Goal: Task Accomplishment & Management: Manage account settings

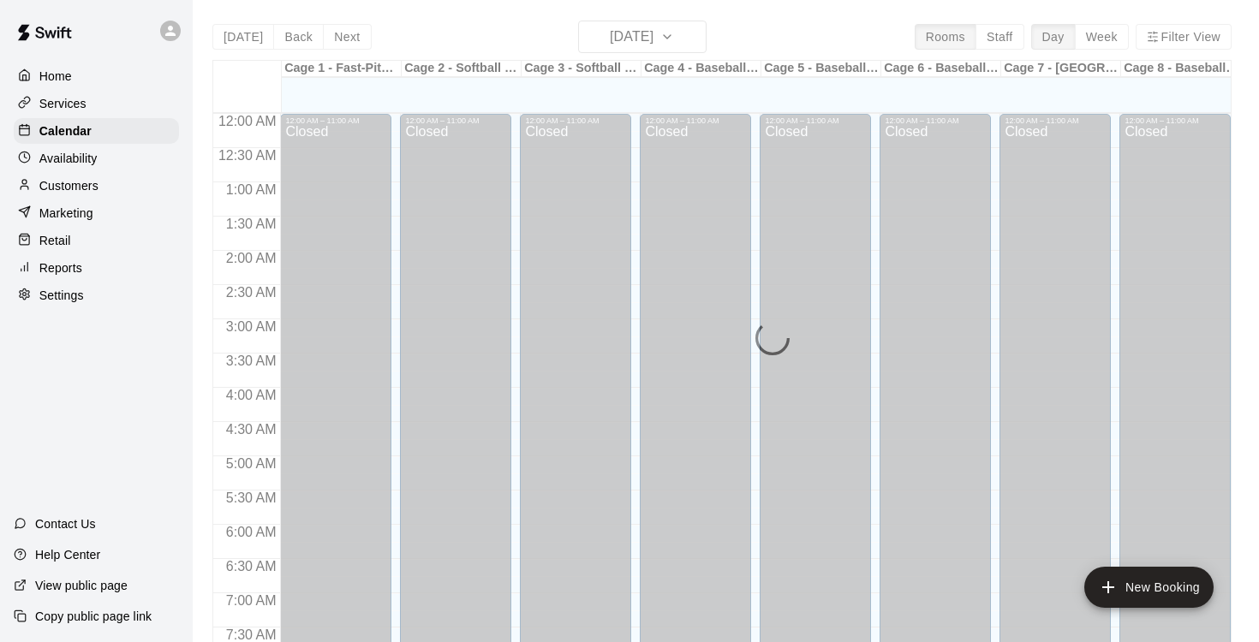
scroll to position [928, 0]
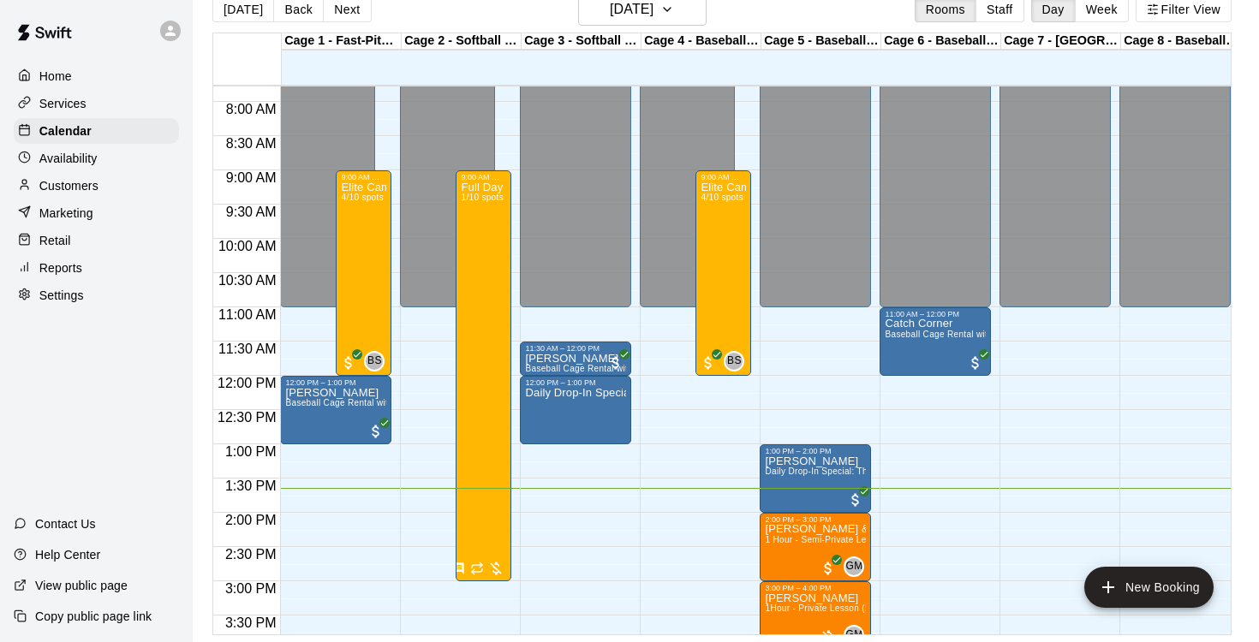
scroll to position [534, 0]
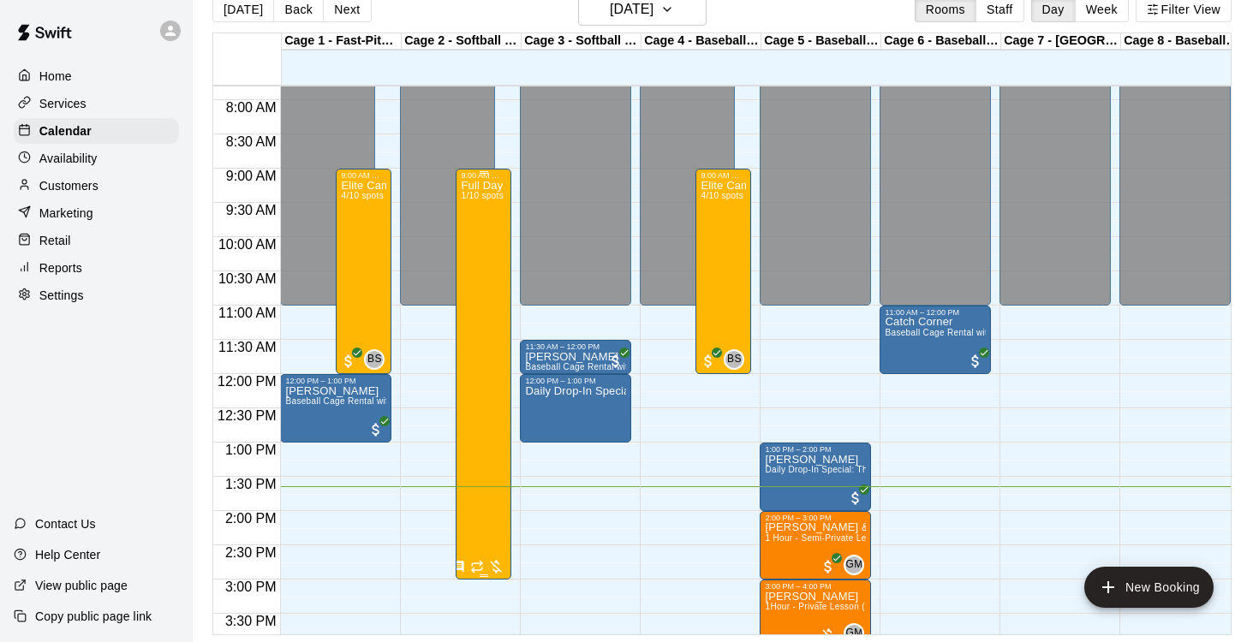
click at [487, 241] on div "Full Day Recreational Camp 1/10 spots" at bounding box center [483, 501] width 45 height 642
click at [474, 204] on icon "edit" at bounding box center [478, 198] width 15 height 15
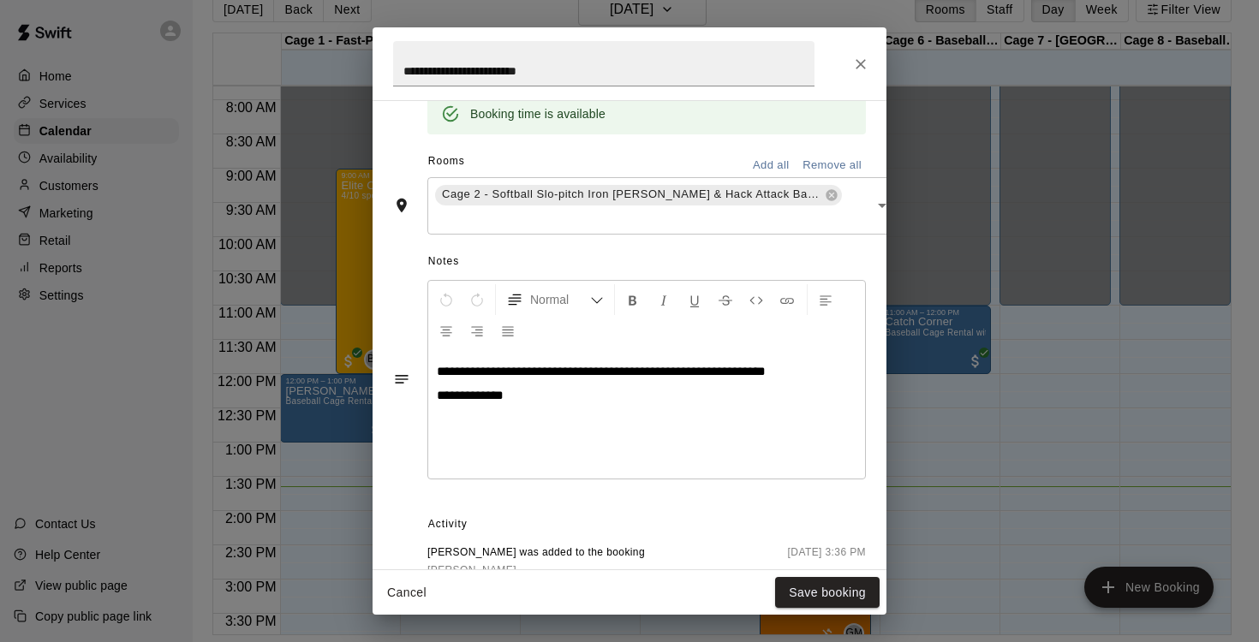
scroll to position [554, 0]
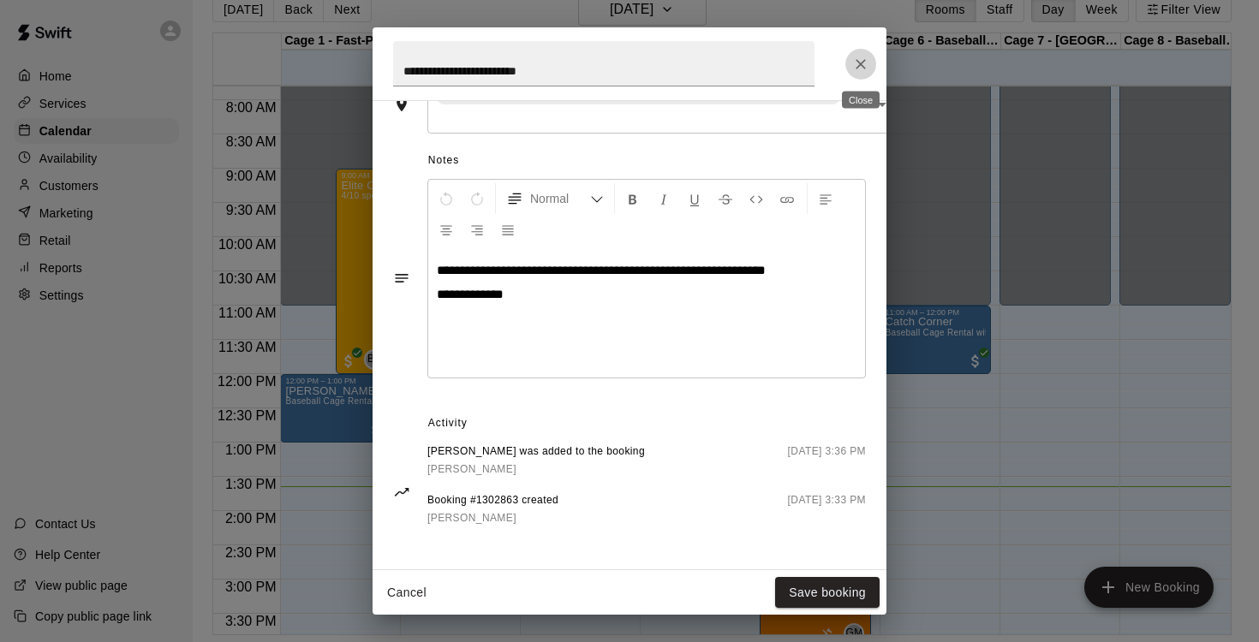
click at [862, 63] on icon "Close" at bounding box center [860, 64] width 17 height 17
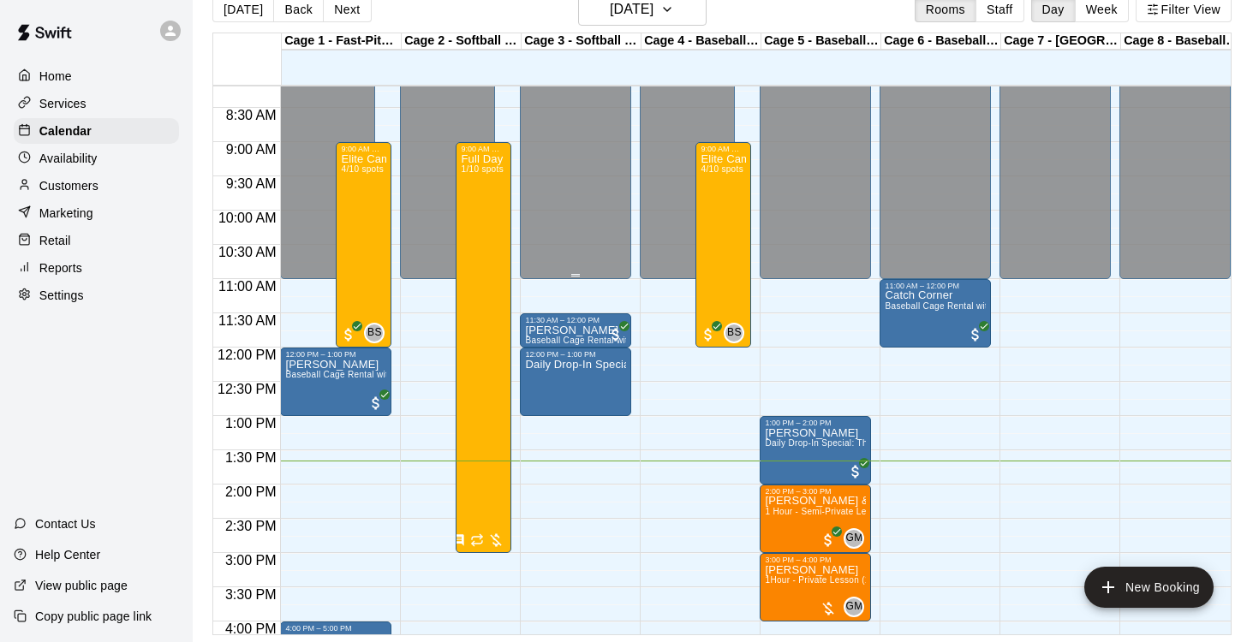
scroll to position [540, 0]
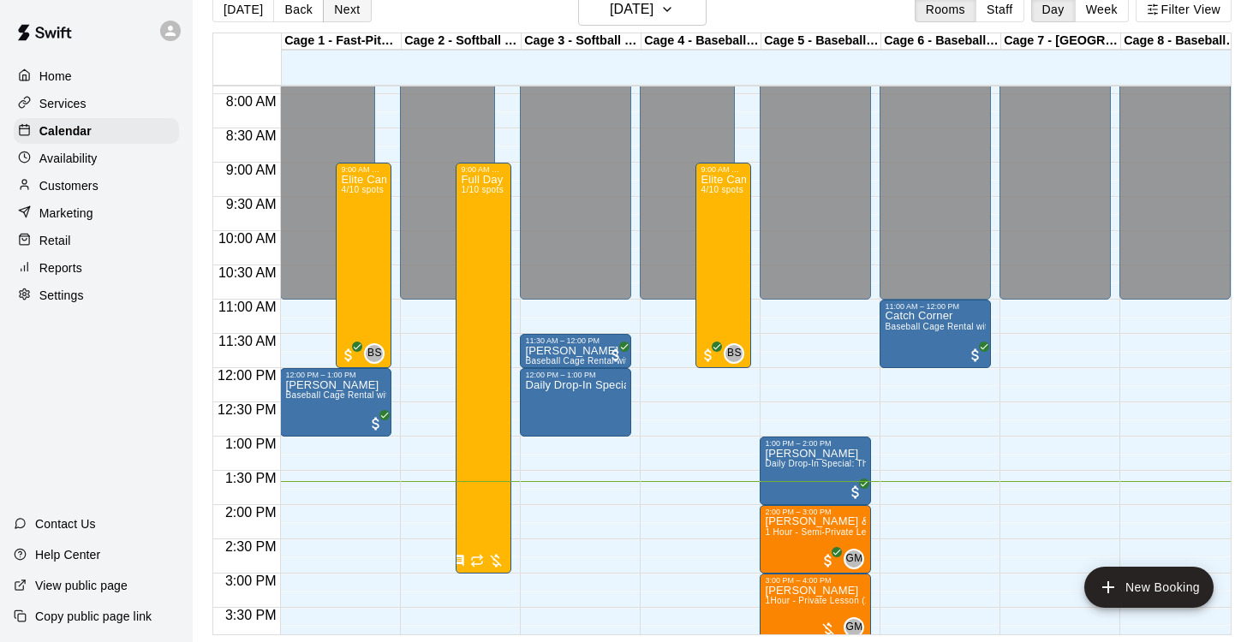
click at [336, 9] on button "Next" at bounding box center [347, 10] width 48 height 26
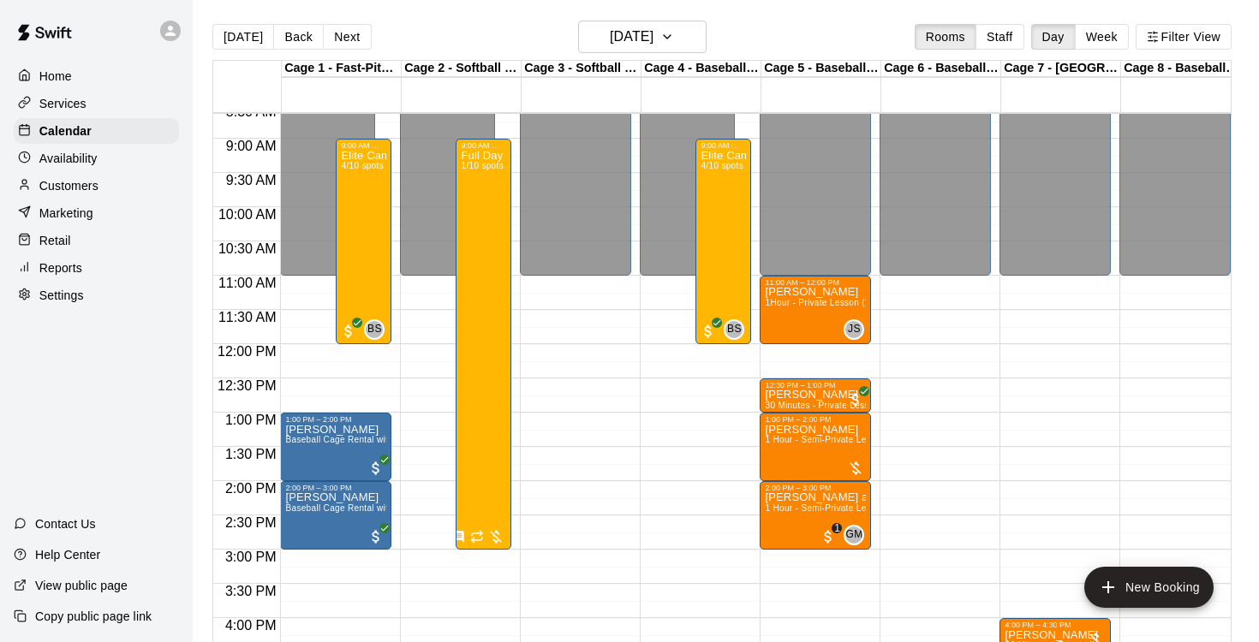
scroll to position [449, 0]
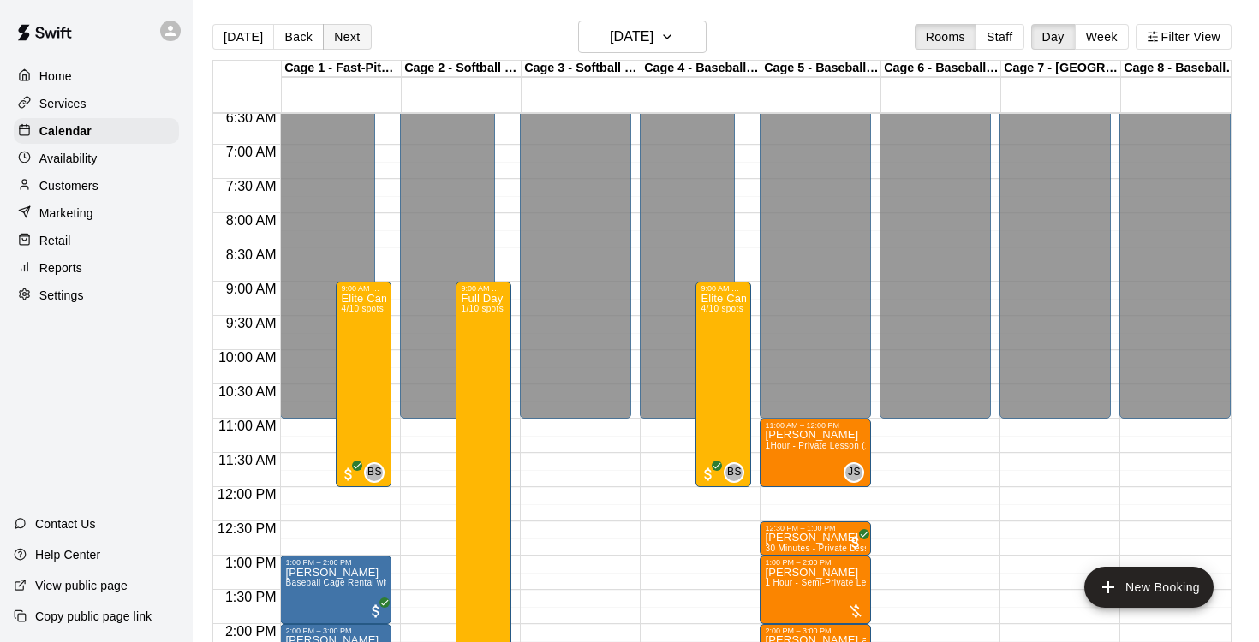
click at [346, 33] on button "Next" at bounding box center [347, 37] width 48 height 26
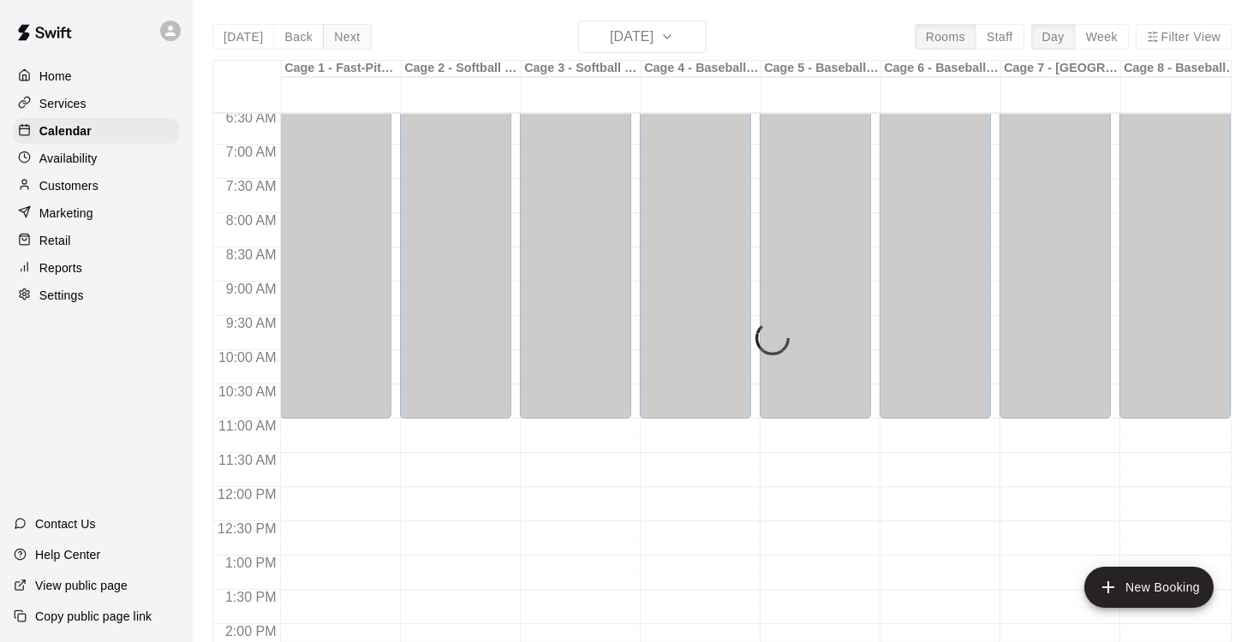
click at [346, 33] on div "[DATE] Back [DATE][DATE] Rooms Staff Day Week Filter View Cage 1 - Fast-Pitch M…" at bounding box center [721, 342] width 1019 height 642
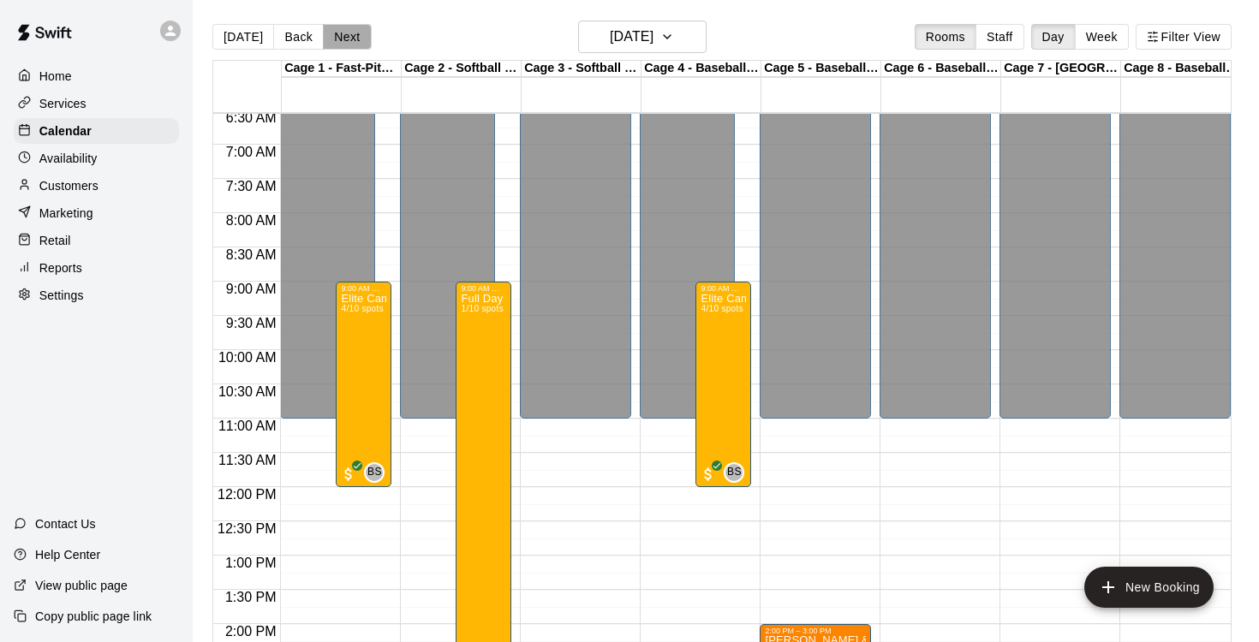
click at [346, 33] on button "Next" at bounding box center [347, 37] width 48 height 26
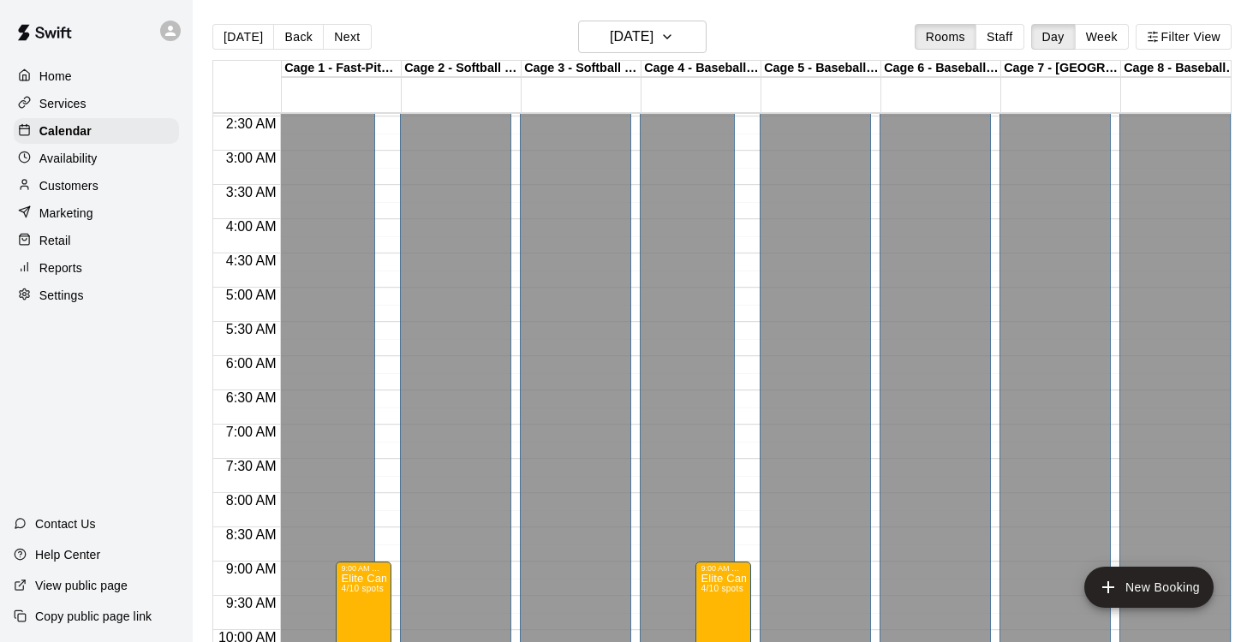
scroll to position [37, 0]
